Goal: Complete application form

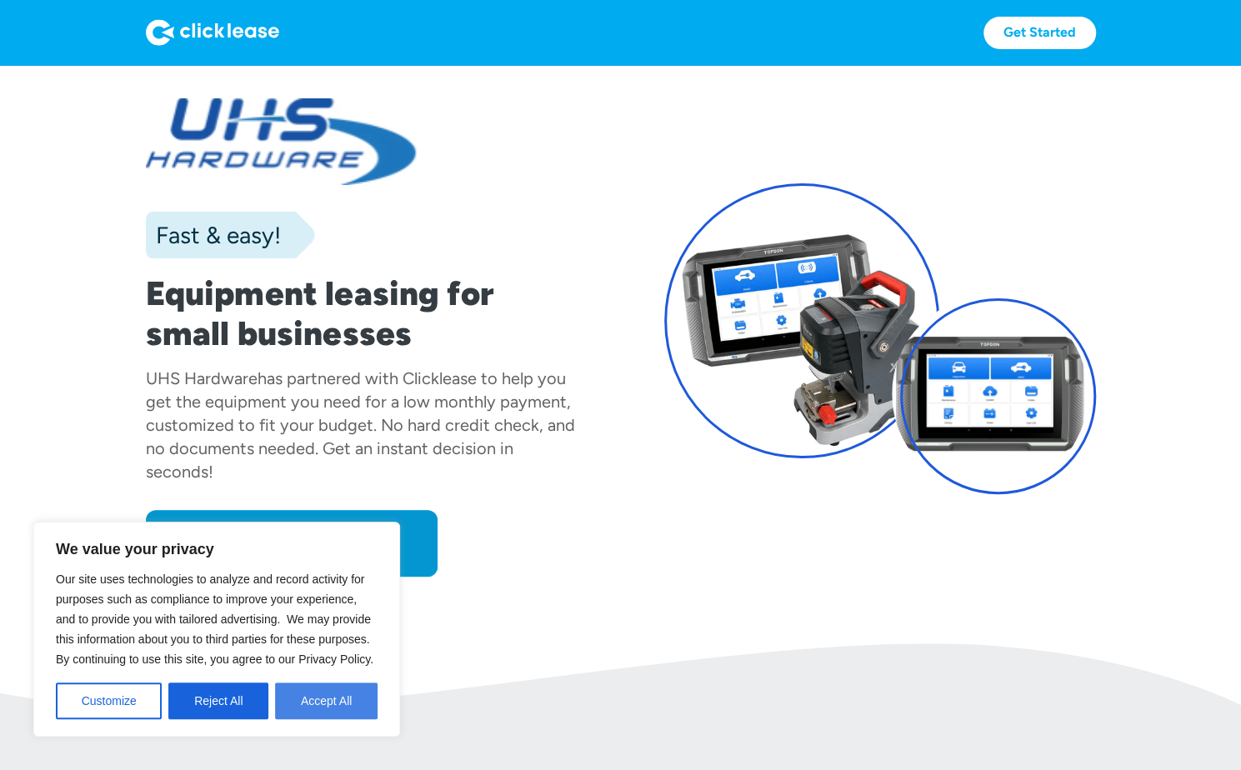
click at [308, 686] on button "Accept All" at bounding box center [326, 701] width 103 height 37
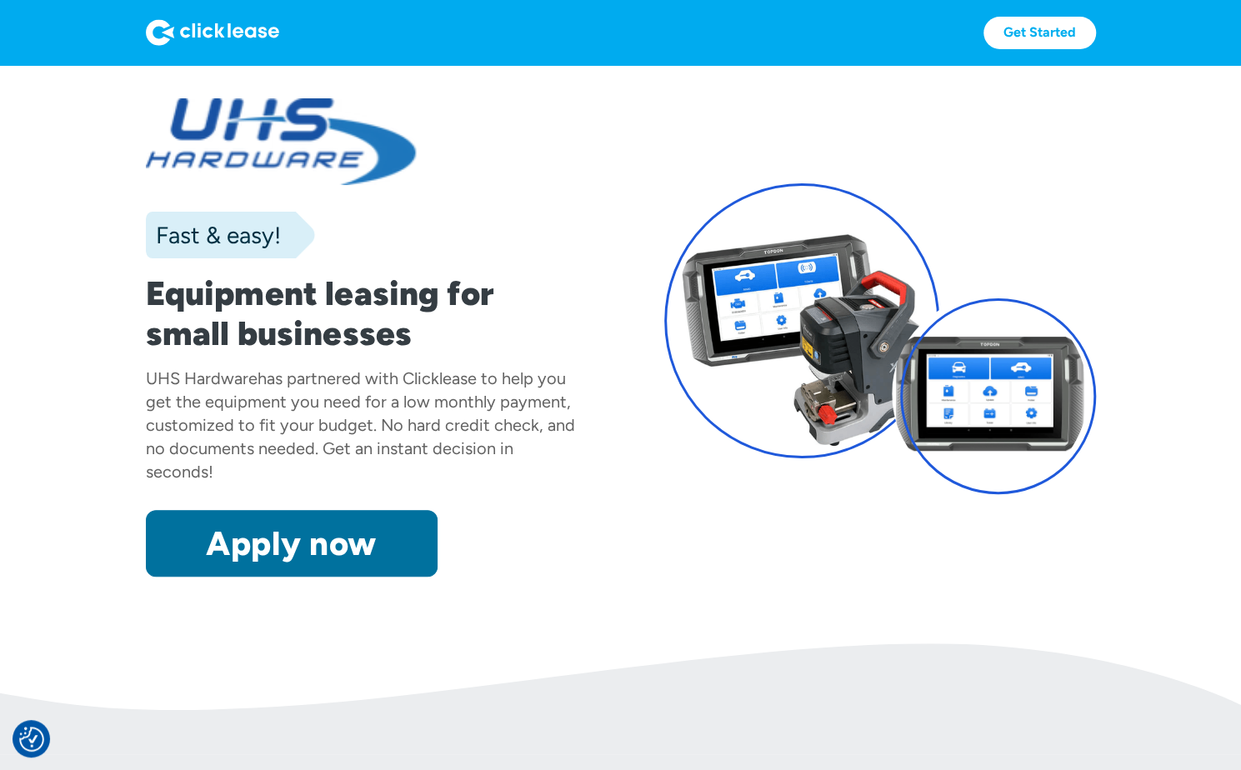
click at [282, 564] on link "Apply now" at bounding box center [292, 543] width 292 height 67
